Goal: Information Seeking & Learning: Learn about a topic

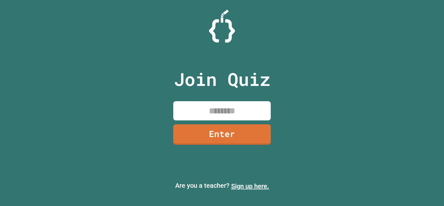
click at [251, 187] on link "Sign up here." at bounding box center [250, 186] width 38 height 8
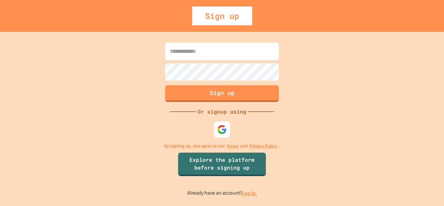
click at [249, 192] on link "Log in." at bounding box center [249, 193] width 15 height 7
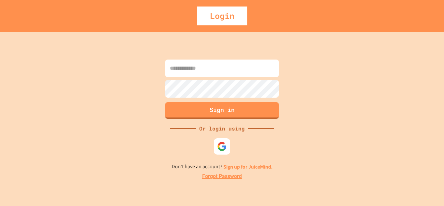
click at [218, 131] on div "Or login using" at bounding box center [222, 129] width 52 height 8
click at [219, 140] on div at bounding box center [222, 146] width 18 height 18
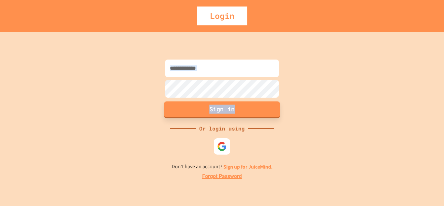
drag, startPoint x: 270, startPoint y: 43, endPoint x: 287, endPoint y: 107, distance: 65.8
click at [287, 107] on div "Sign in Or login using Don't have an account? Sign up for JuiceMind. Forgot Pas…" at bounding box center [222, 119] width 444 height 174
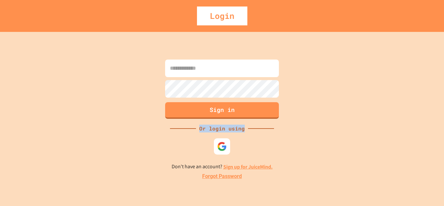
drag, startPoint x: 287, startPoint y: 107, endPoint x: 248, endPoint y: 125, distance: 43.7
click at [248, 125] on div "Sign in Or login using Don't have an account? Sign up for JuiceMind. Forgot Pas…" at bounding box center [222, 119] width 444 height 174
click at [243, 129] on div "Or login using" at bounding box center [222, 129] width 52 height 8
drag, startPoint x: 249, startPoint y: 132, endPoint x: 235, endPoint y: 130, distance: 14.5
click at [235, 130] on div "Sign in Or login using Don't have an account? Sign up for JuiceMind. Forgot Pas…" at bounding box center [222, 119] width 444 height 174
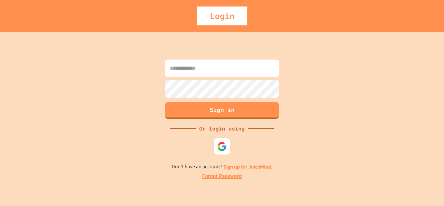
click at [246, 145] on div "Sign in Or login using Don't have an account? Sign up for JuiceMind. Forgot Pas…" at bounding box center [222, 119] width 444 height 174
click at [228, 129] on div "Or login using" at bounding box center [222, 129] width 52 height 8
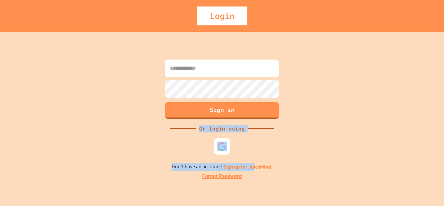
drag, startPoint x: 253, startPoint y: 135, endPoint x: 254, endPoint y: 149, distance: 14.3
click at [254, 149] on div "Sign in Or login using Don't have an account? Sign up for JuiceMind. Forgot Pas…" at bounding box center [222, 119] width 444 height 174
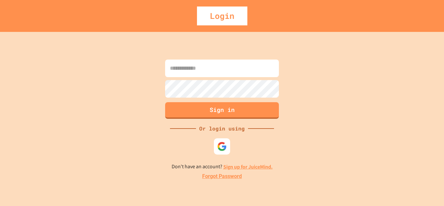
click at [253, 164] on link "Sign up for JuiceMind." at bounding box center [247, 166] width 49 height 7
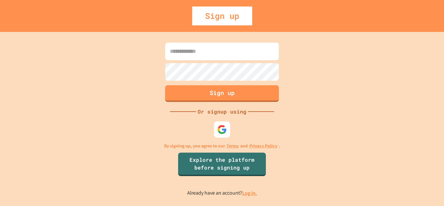
click at [250, 194] on link "Log in." at bounding box center [249, 193] width 15 height 7
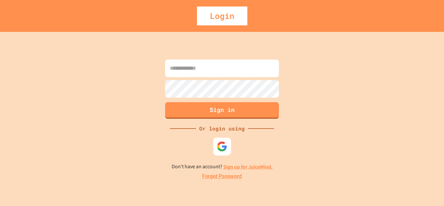
click at [222, 153] on div at bounding box center [222, 146] width 18 height 18
click at [232, 73] on input at bounding box center [222, 69] width 114 height 18
type input "**********"
click at [206, 90] on form "**********" at bounding box center [222, 89] width 117 height 62
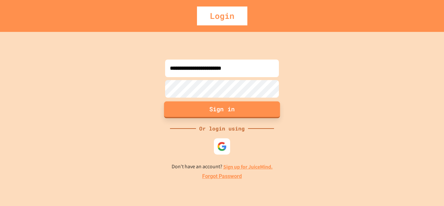
click at [213, 109] on button "Sign in" at bounding box center [222, 109] width 116 height 17
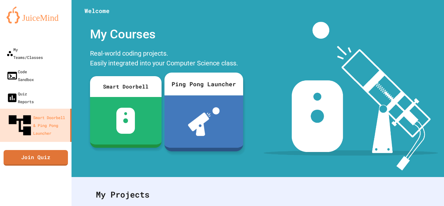
scroll to position [120, 0]
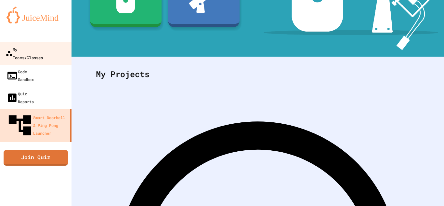
click at [47, 45] on link "My Teams/Classes" at bounding box center [36, 53] width 74 height 23
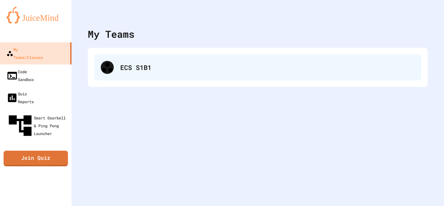
click at [173, 77] on div "ECS S1B1" at bounding box center [257, 67] width 327 height 26
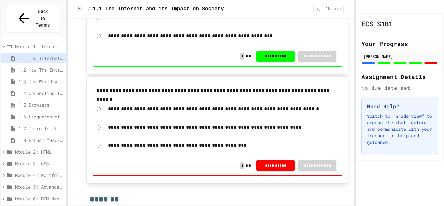
scroll to position [1323, 0]
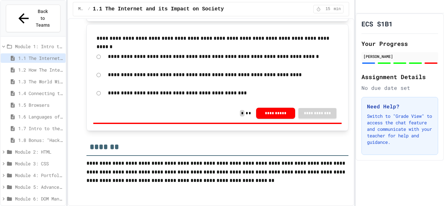
click at [26, 66] on span "1.2 How The Internet Works" at bounding box center [40, 69] width 45 height 7
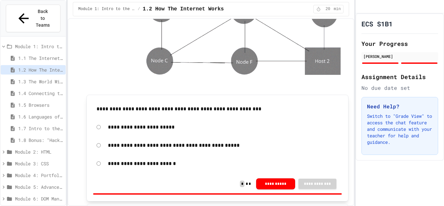
scroll to position [2090, 0]
click at [187, 94] on div "**********" at bounding box center [218, 147] width 262 height 107
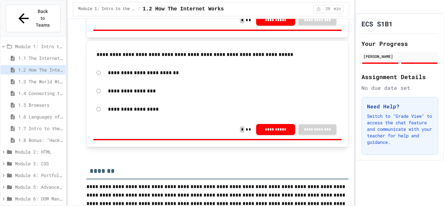
scroll to position [2287, 0]
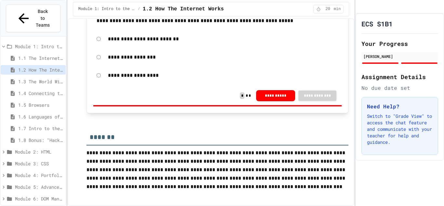
click at [42, 78] on span "1.3 The World Wide Web" at bounding box center [40, 81] width 45 height 7
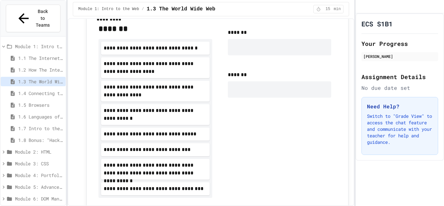
scroll to position [556, 0]
